Goal: Task Accomplishment & Management: Manage account settings

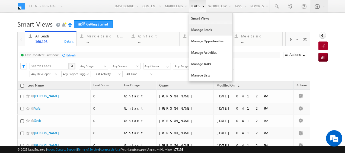
click at [195, 31] on link "Manage Leads" at bounding box center [210, 29] width 43 height 11
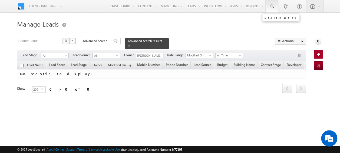
click at [269, 8] on link at bounding box center [272, 6] width 13 height 12
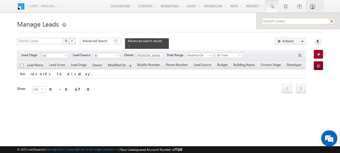
click at [276, 22] on input "text" at bounding box center [298, 21] width 73 height 7
paste input "[PHONE_NUMBER]"
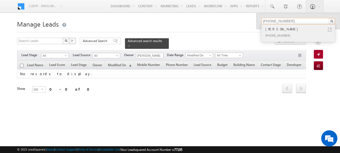
type input "[PHONE_NUMBER]"
click at [279, 33] on div "[PHONE_NUMBER]" at bounding box center [301, 35] width 73 height 7
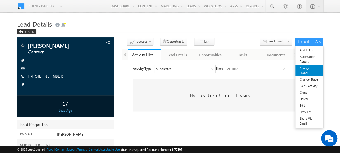
click at [307, 67] on link "Change Owner" at bounding box center [310, 70] width 28 height 11
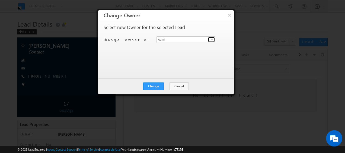
click at [210, 41] on span at bounding box center [212, 39] width 4 height 4
type input "n"
click at [144, 49] on div "Select new Owner for the selected Lead Change owner of 1 lead to Admin Admin Ag…" at bounding box center [165, 46] width 124 height 43
click at [172, 39] on input at bounding box center [185, 39] width 59 height 7
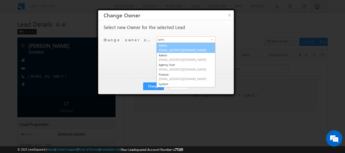
click at [164, 47] on link "Admin admin+2@indglobal.ae" at bounding box center [185, 48] width 59 height 10
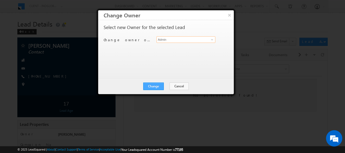
type input "Admin"
click at [155, 85] on button "Change" at bounding box center [153, 86] width 21 height 8
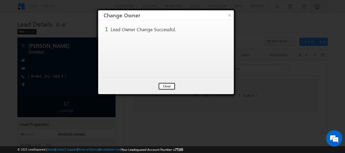
click at [163, 85] on button "Close" at bounding box center [166, 86] width 17 height 8
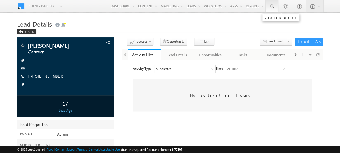
click at [270, 8] on span at bounding box center [272, 6] width 5 height 5
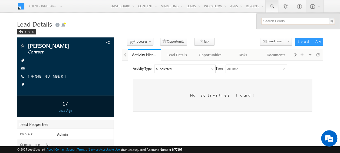
click at [277, 22] on input "text" at bounding box center [298, 21] width 73 height 7
paste input "[PHONE_NUMBER]"
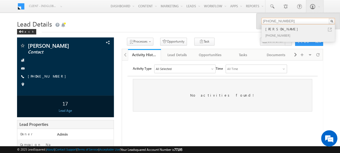
type input "[PHONE_NUMBER]"
click at [286, 30] on div "[PERSON_NAME]" at bounding box center [301, 29] width 73 height 6
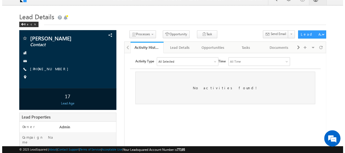
scroll to position [8, 0]
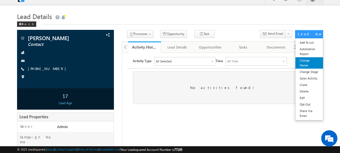
click at [310, 64] on link "Change Owner" at bounding box center [310, 62] width 28 height 11
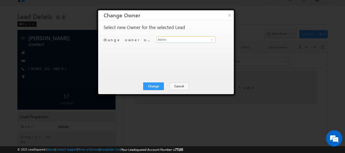
click at [180, 40] on input "Admin" at bounding box center [185, 39] width 59 height 7
click at [212, 41] on span at bounding box center [212, 39] width 4 height 4
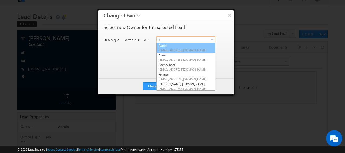
scroll to position [0, 0]
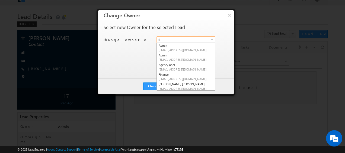
type input "n"
type input "admin"
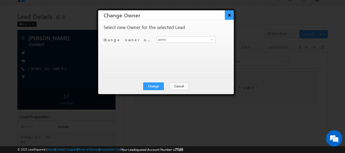
click at [229, 16] on button "×" at bounding box center [229, 14] width 9 height 9
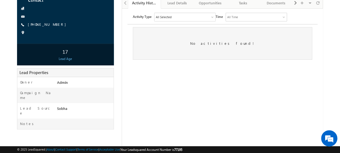
scroll to position [36, 0]
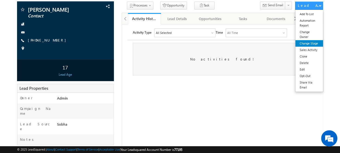
click at [311, 45] on link "Change Stage" at bounding box center [310, 43] width 28 height 7
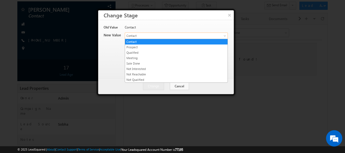
click at [225, 37] on span at bounding box center [225, 37] width 4 height 4
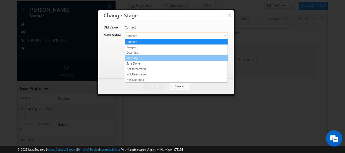
click at [139, 57] on link "Meeting" at bounding box center [176, 58] width 102 height 5
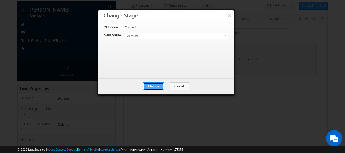
click at [153, 85] on button "Change" at bounding box center [153, 86] width 21 height 8
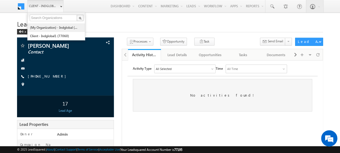
click at [60, 28] on link "(My Organization) - indglobal (48060)" at bounding box center [55, 27] width 50 height 8
